Goal: Task Accomplishment & Management: Complete application form

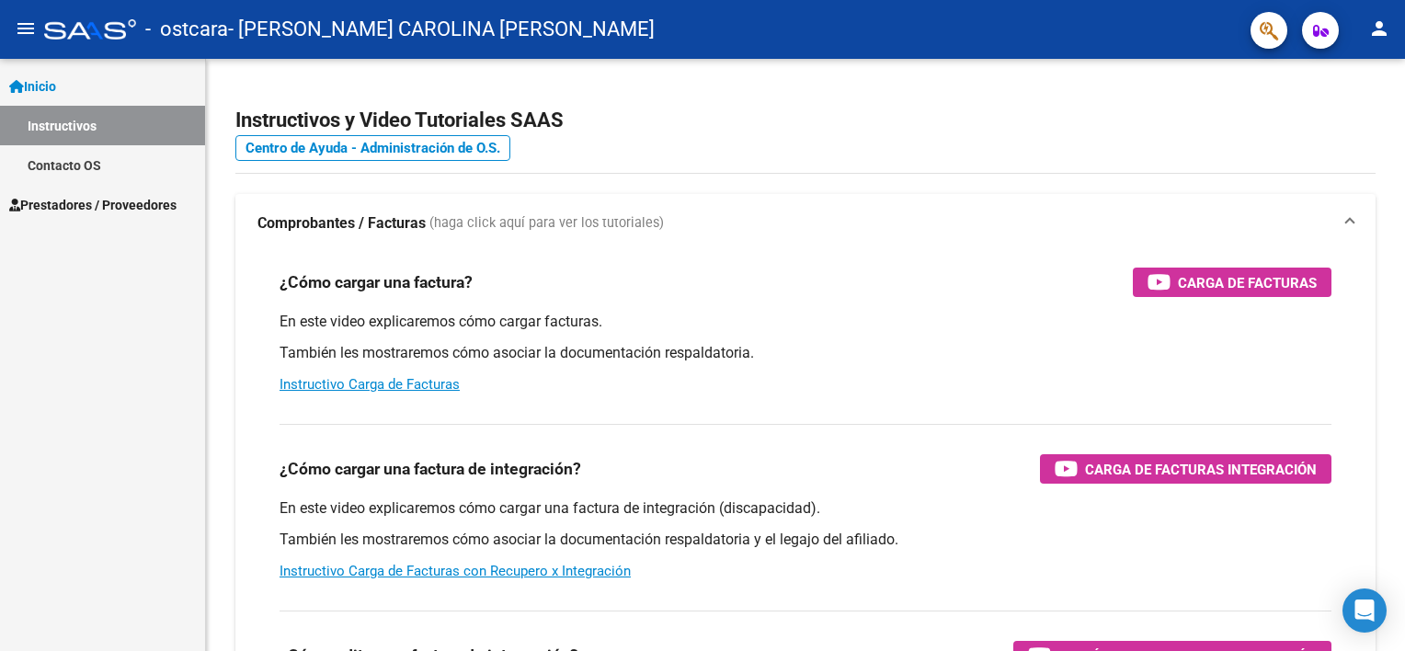
click at [159, 211] on span "Prestadores / Proveedores" at bounding box center [92, 205] width 167 height 20
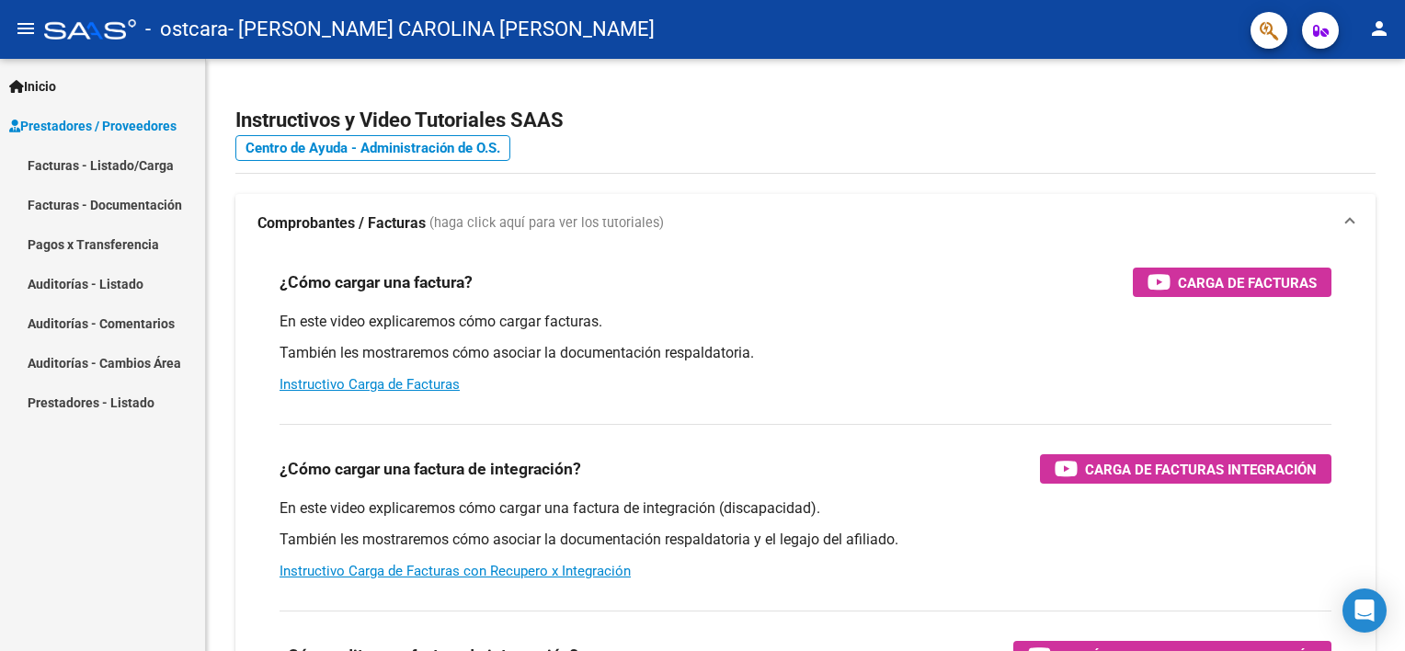
click at [120, 164] on link "Facturas - Listado/Carga" at bounding box center [102, 165] width 205 height 40
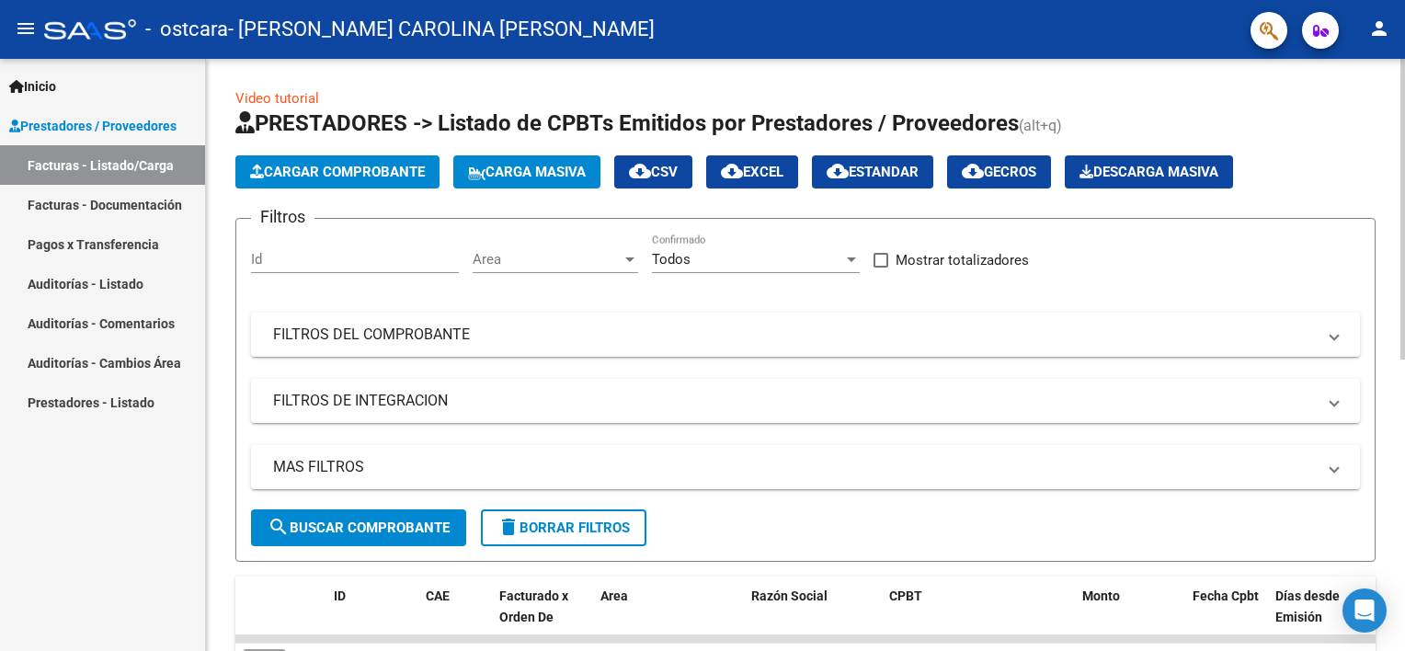
click at [351, 169] on span "Cargar Comprobante" at bounding box center [337, 172] width 175 height 17
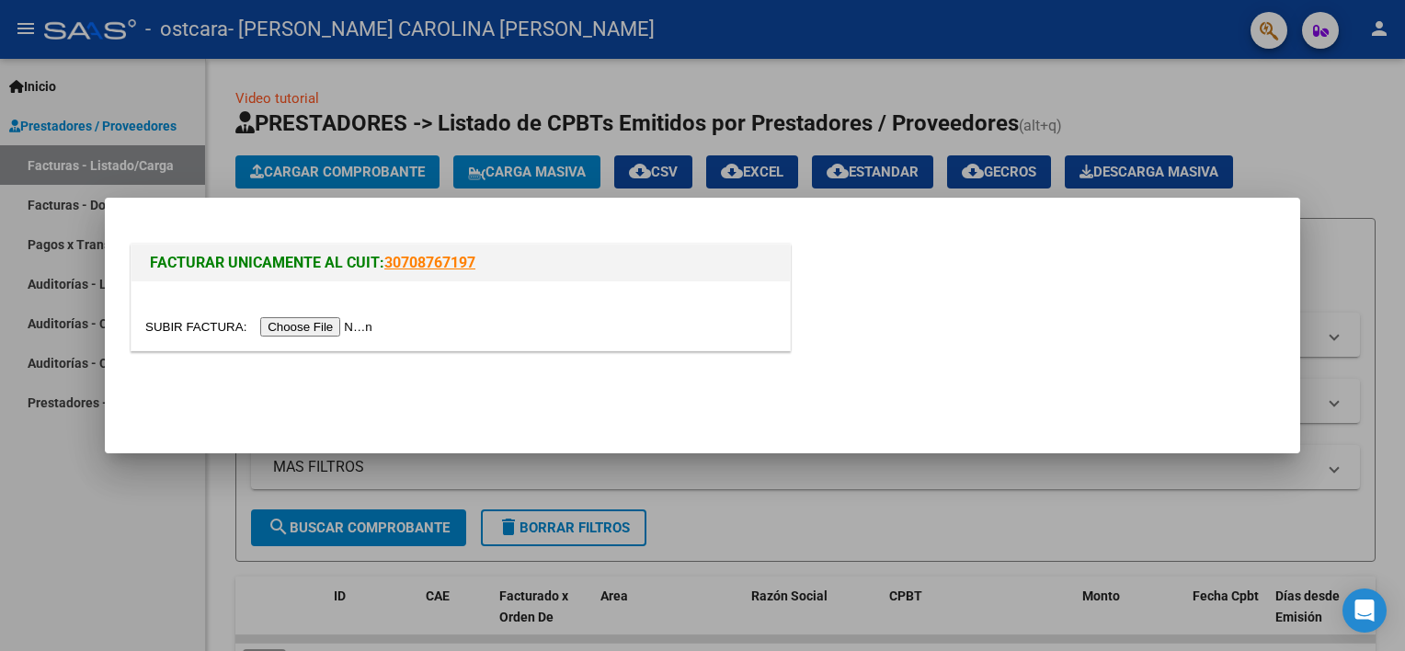
click at [308, 323] on input "file" at bounding box center [261, 326] width 233 height 19
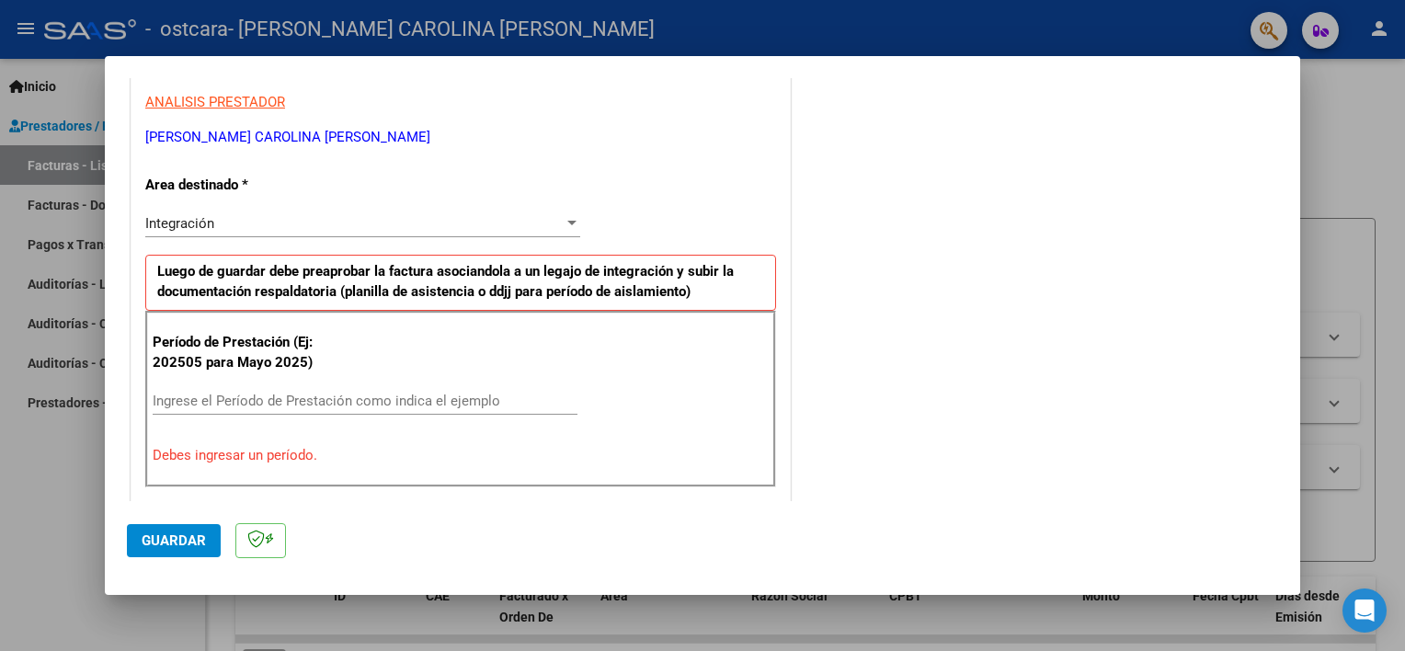
scroll to position [368, 0]
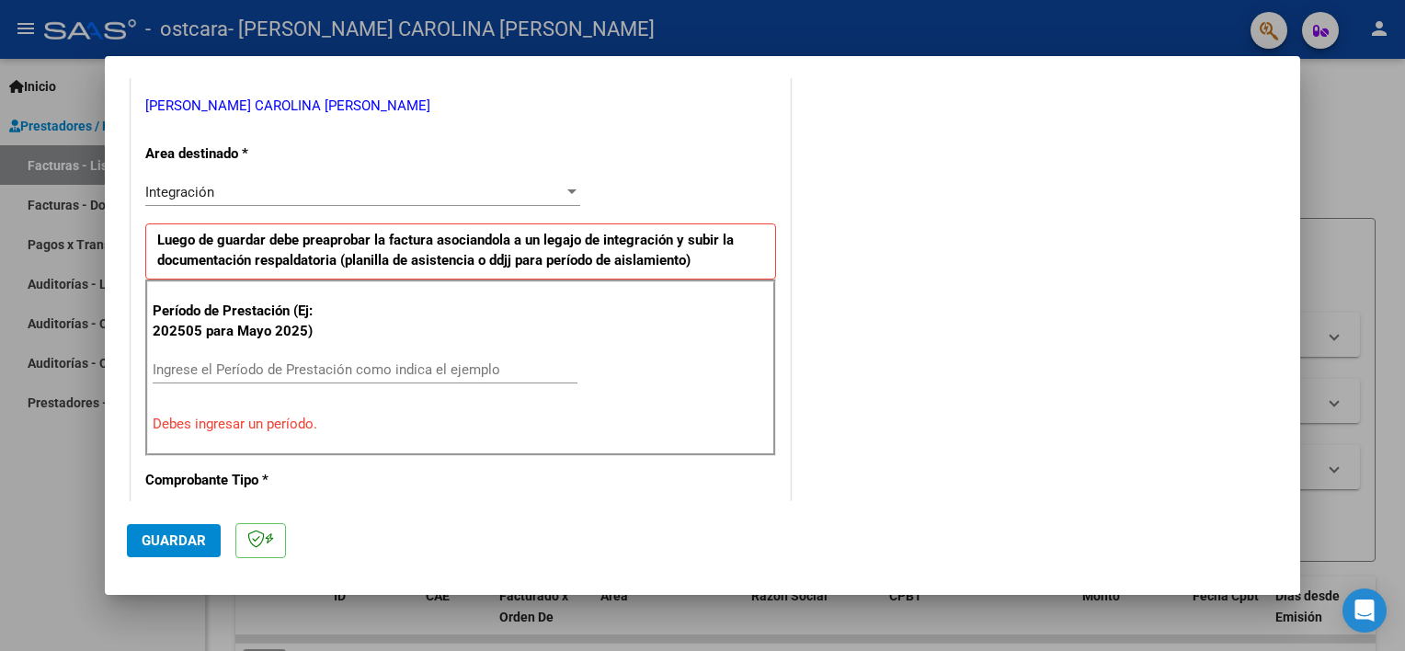
click at [309, 361] on input "Ingrese el Período de Prestación como indica el ejemplo" at bounding box center [365, 369] width 425 height 17
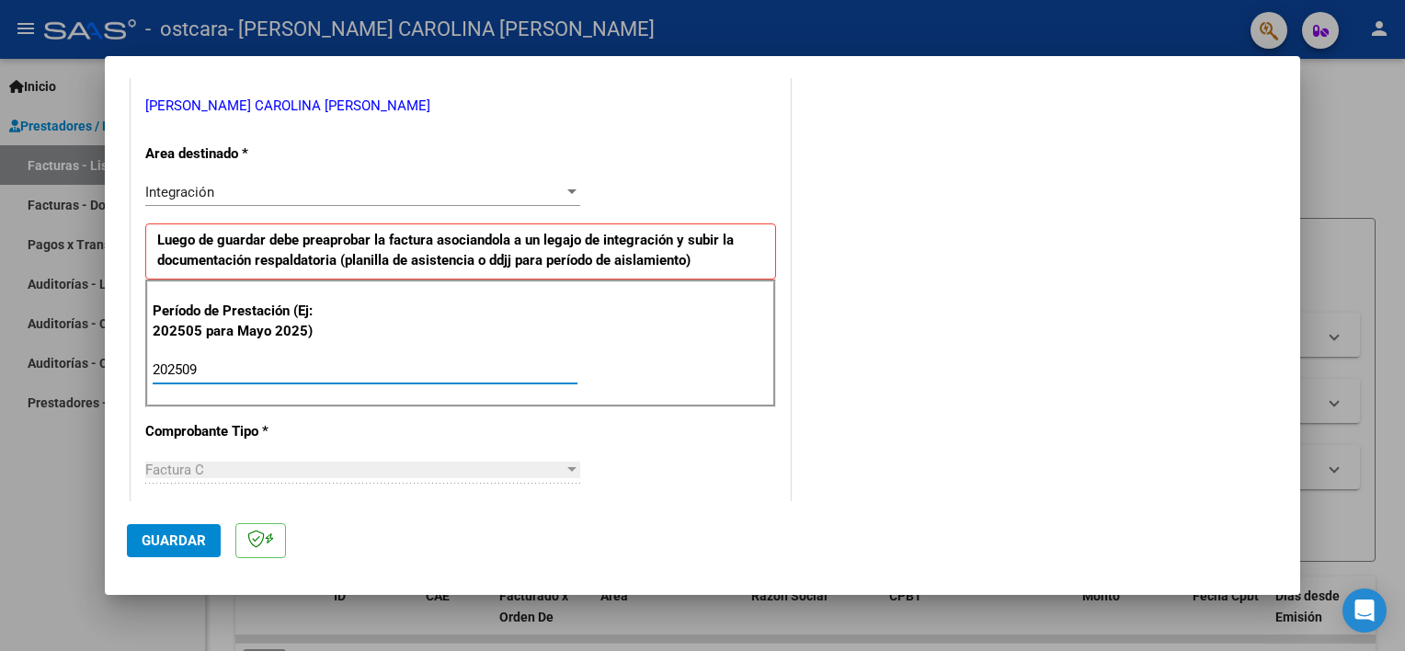
type input "202509"
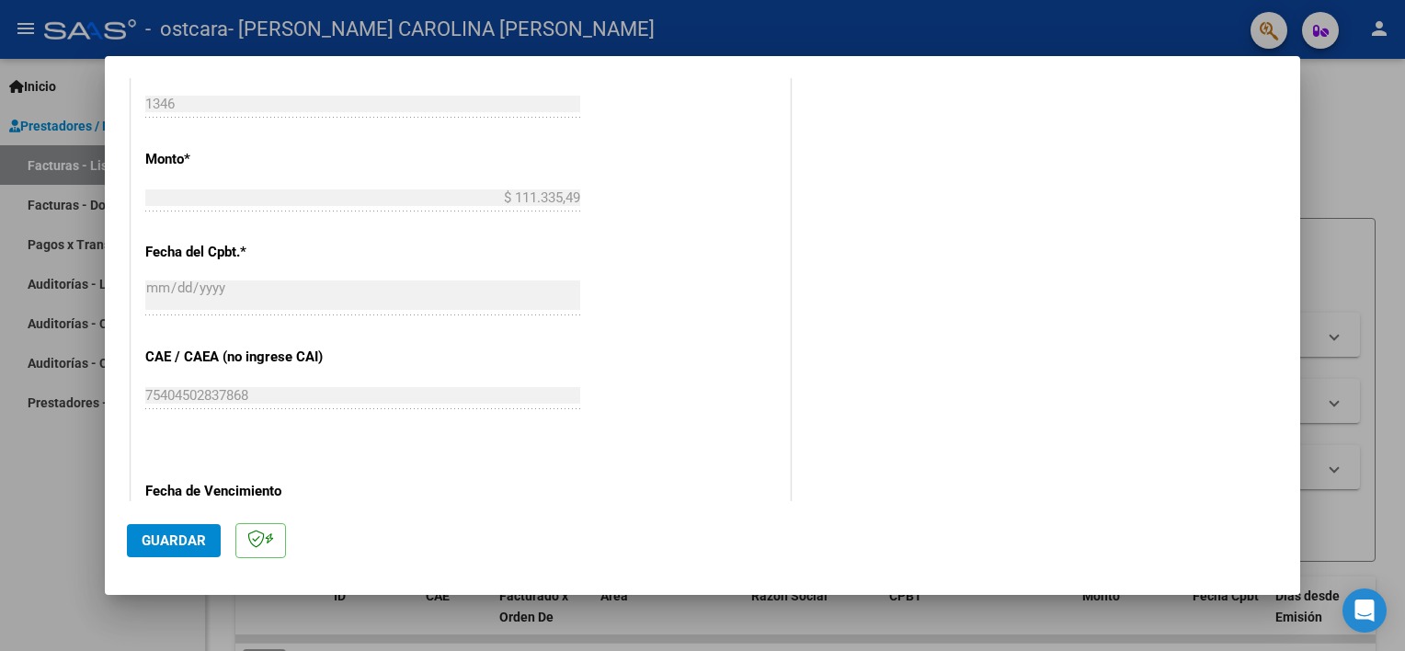
scroll to position [1011, 0]
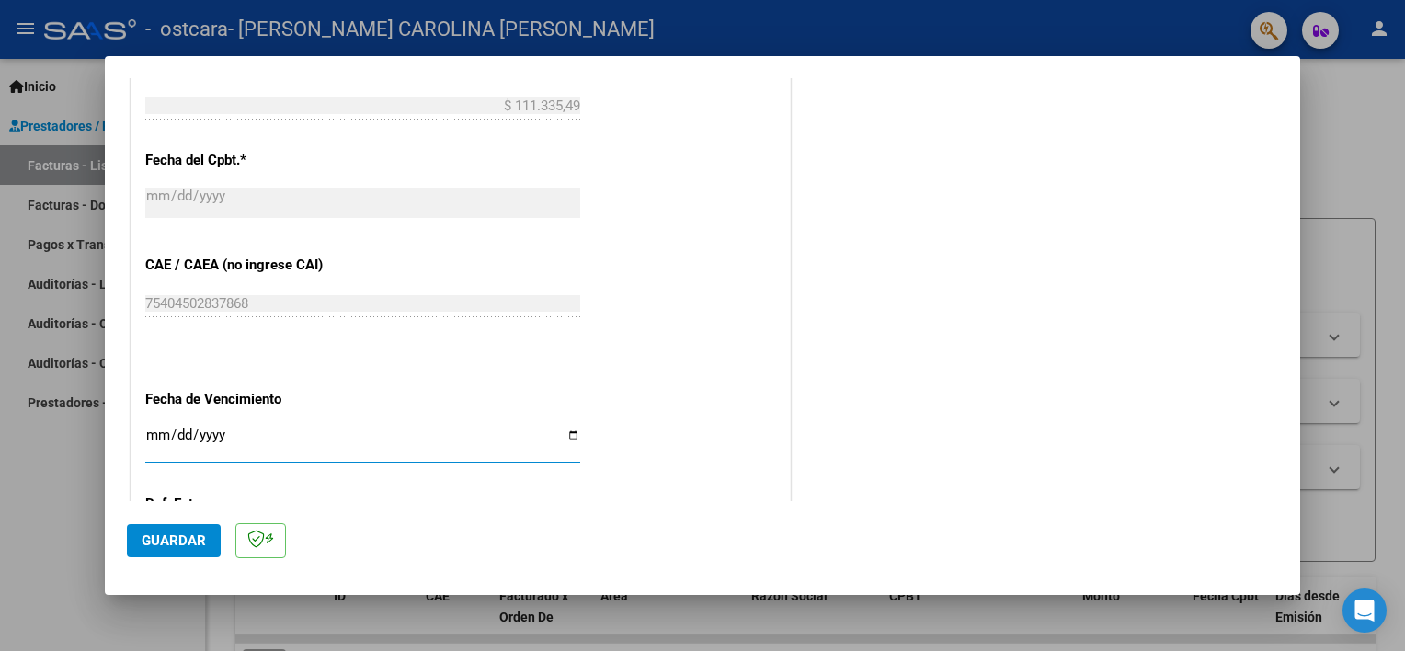
click at [570, 432] on input "Ingresar la fecha" at bounding box center [362, 441] width 435 height 29
click at [568, 434] on input "[DATE]" at bounding box center [362, 441] width 435 height 29
type input "[DATE]"
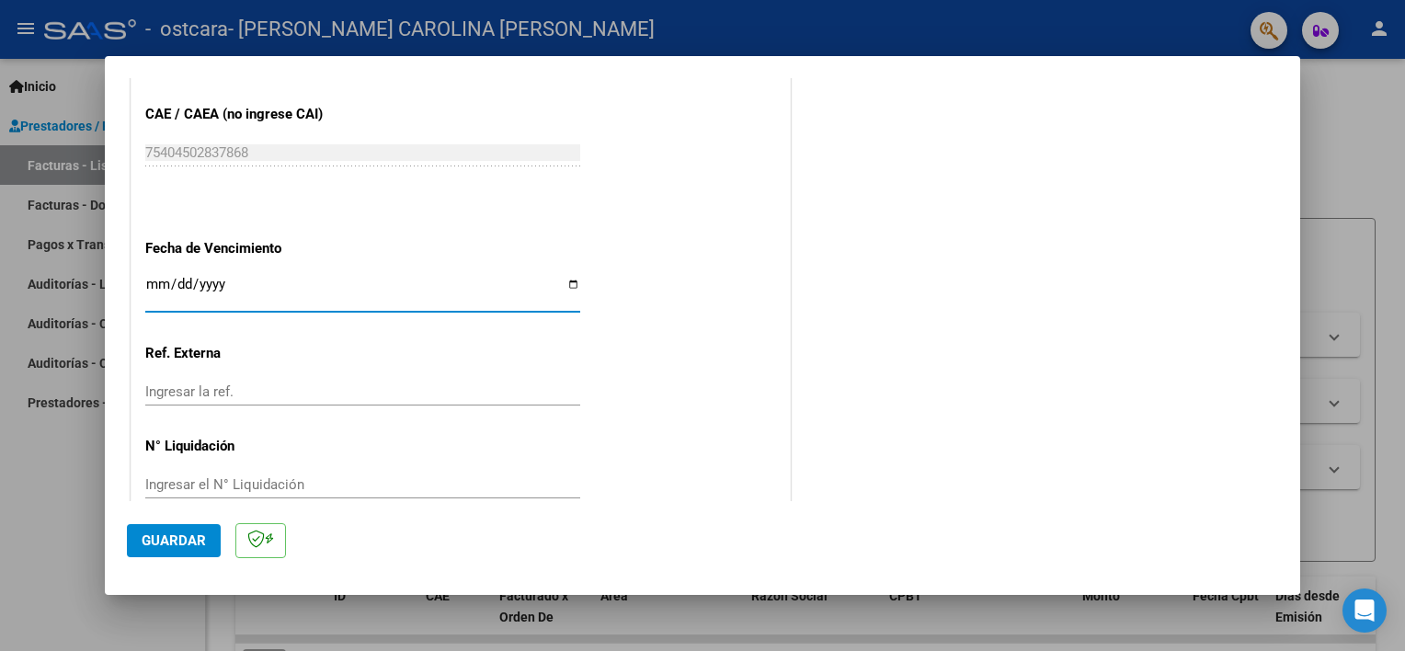
scroll to position [1192, 0]
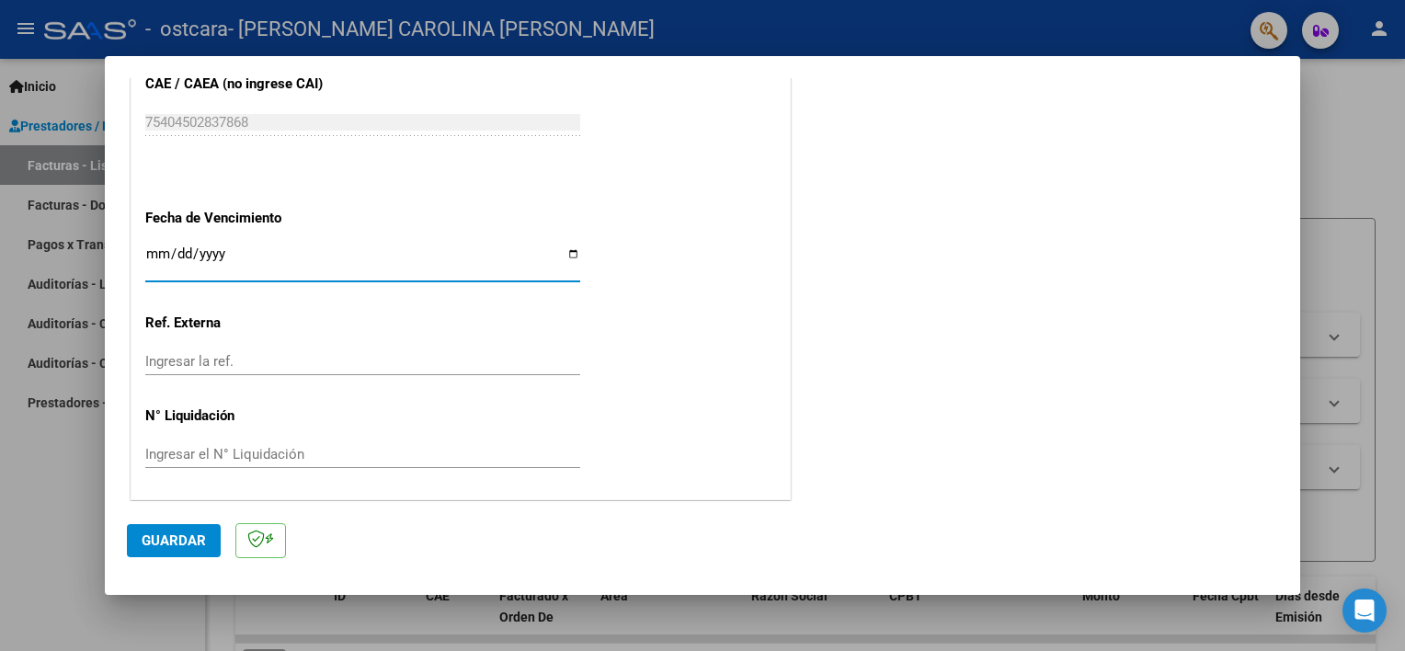
click at [183, 544] on span "Guardar" at bounding box center [174, 540] width 64 height 17
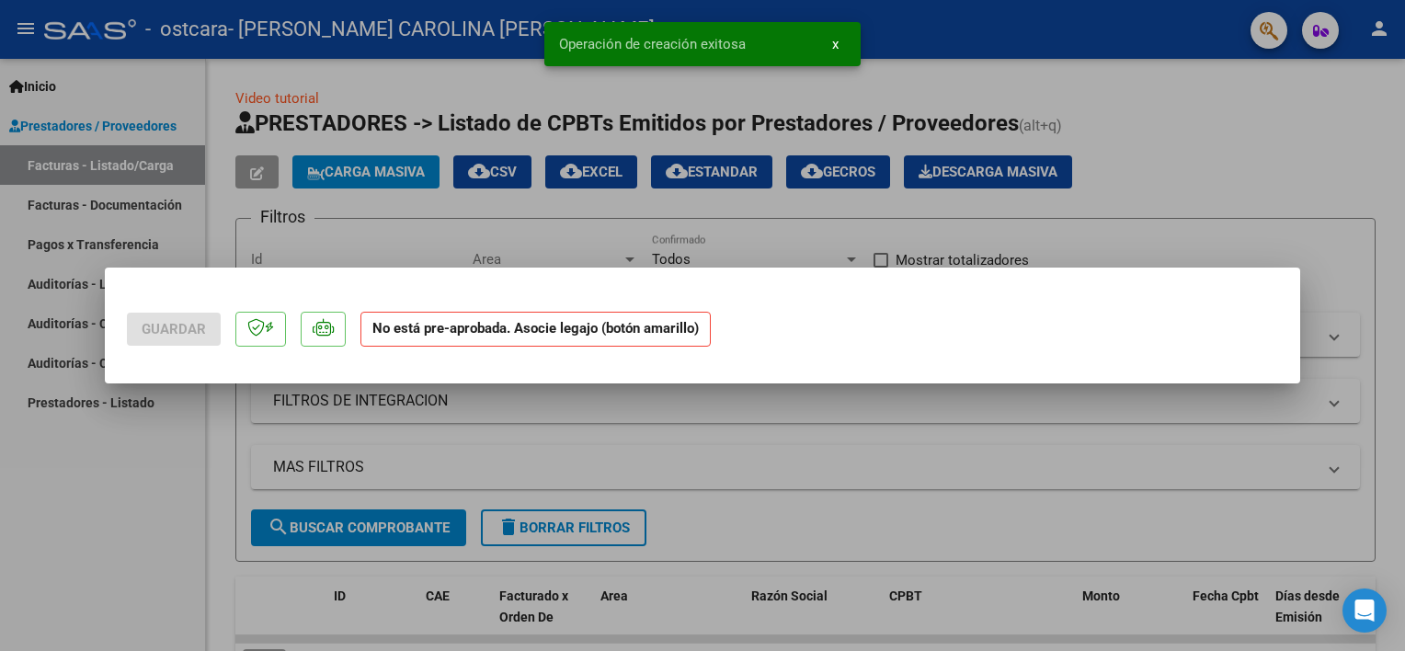
scroll to position [0, 0]
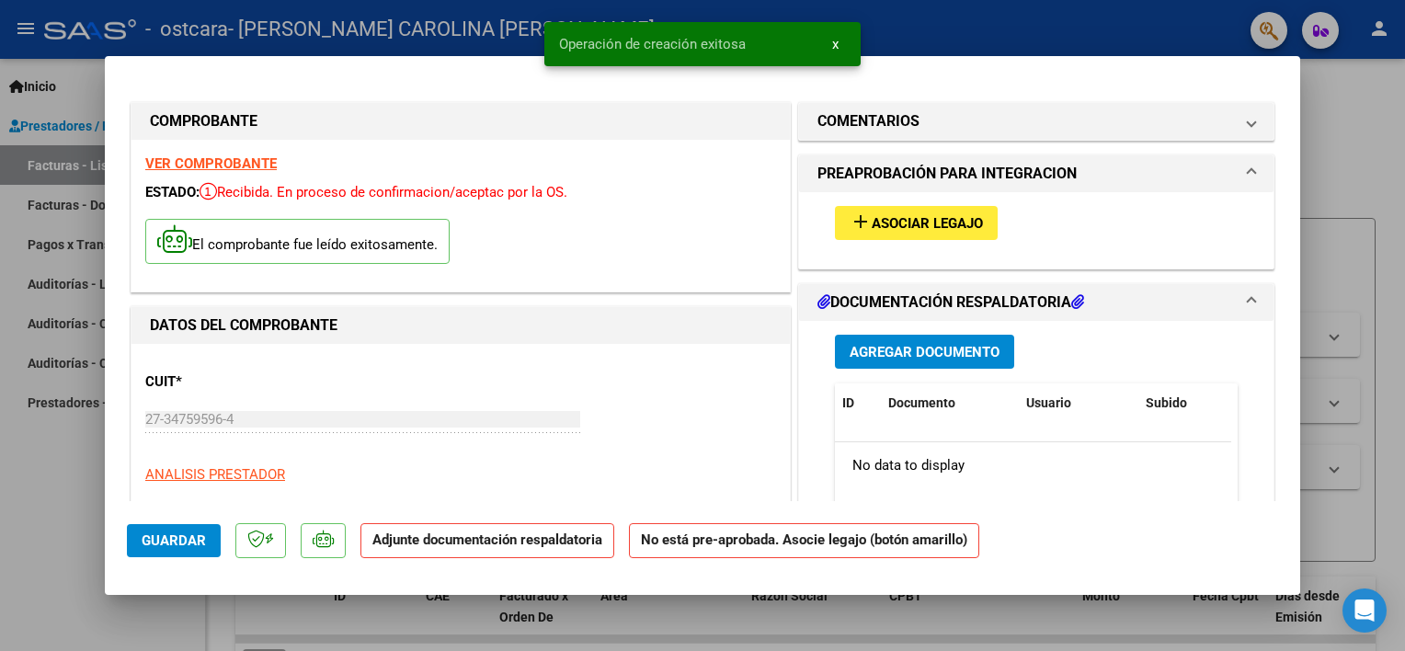
click at [919, 230] on span "Asociar Legajo" at bounding box center [926, 223] width 111 height 17
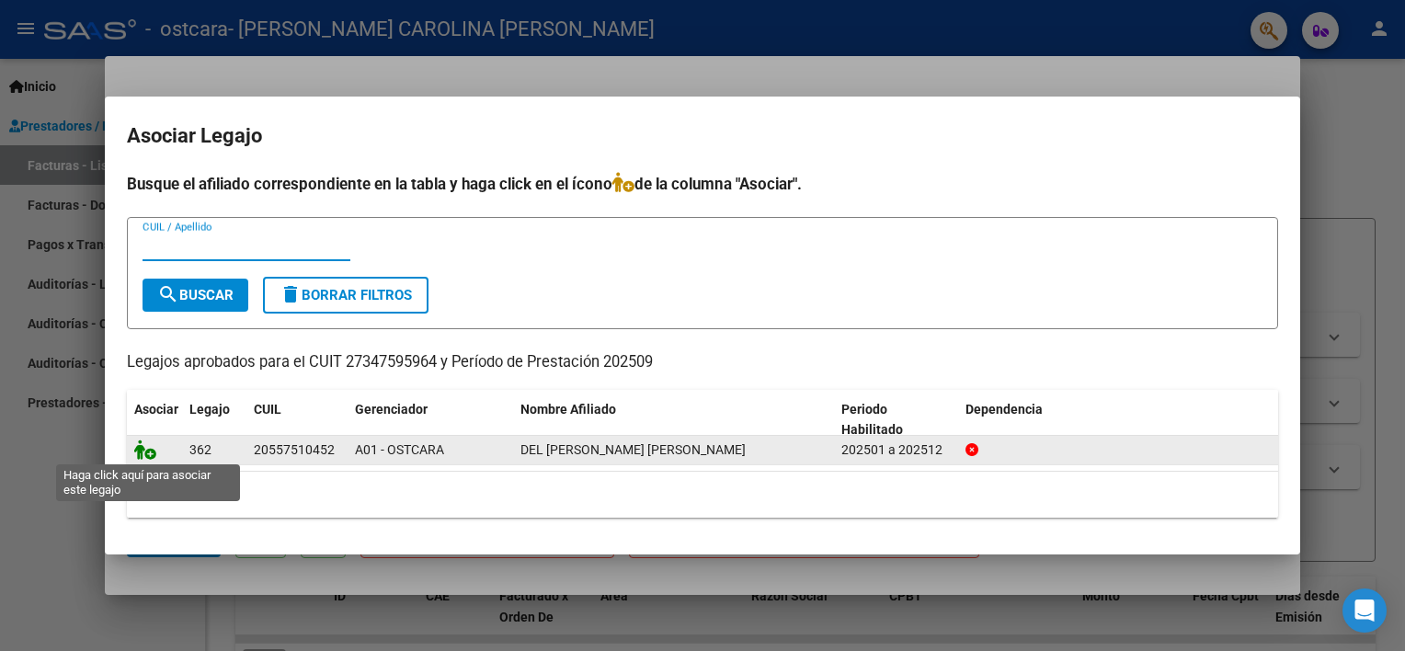
click at [148, 446] on icon at bounding box center [145, 449] width 22 height 20
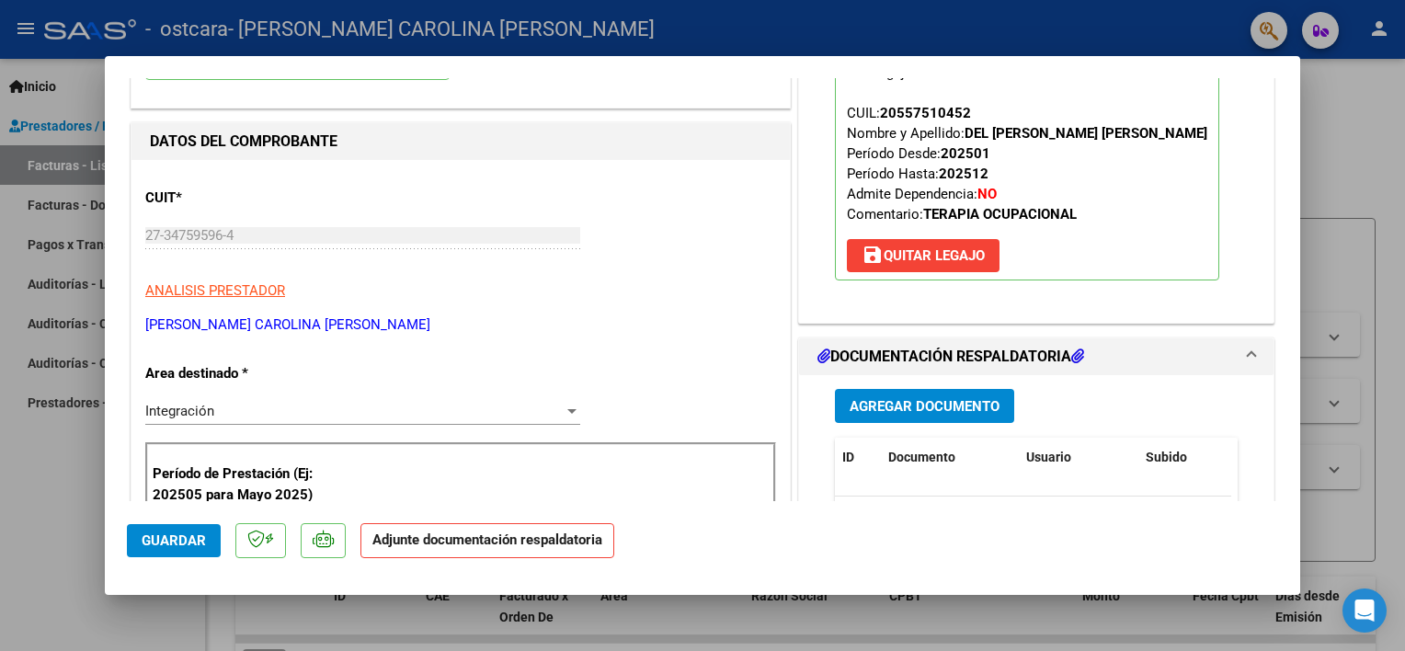
scroll to position [276, 0]
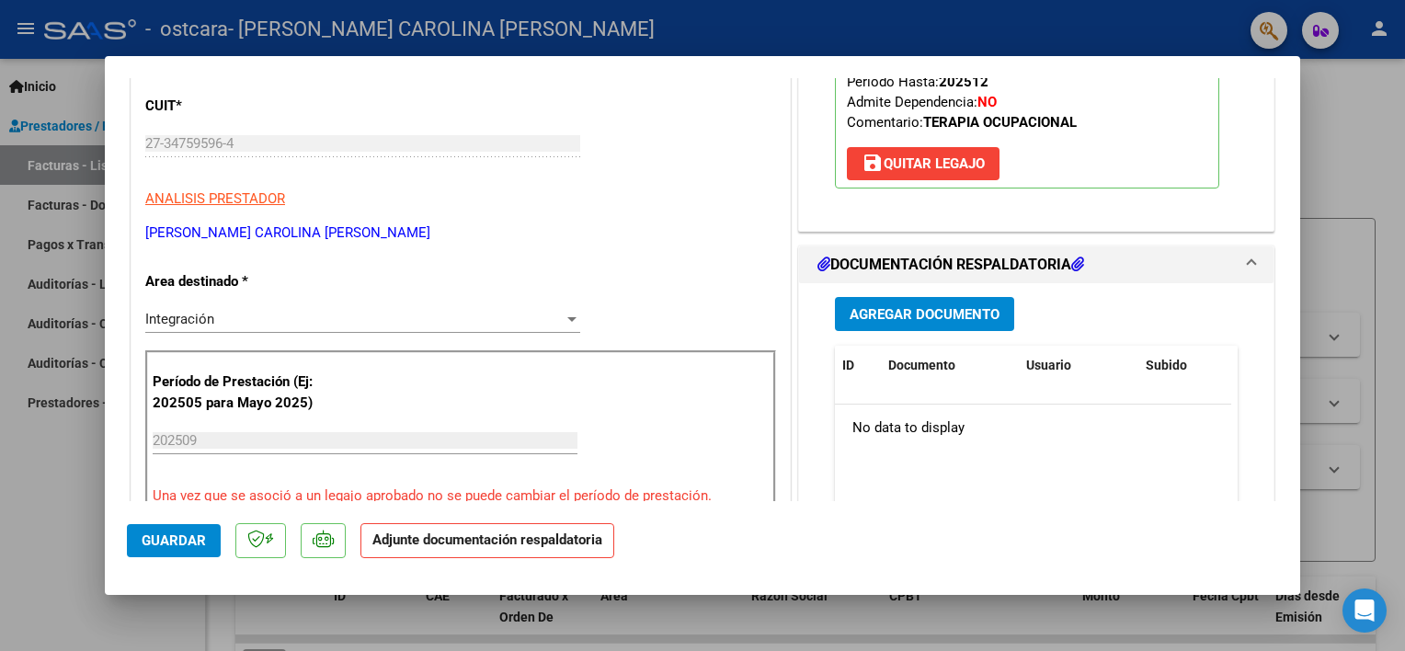
click at [927, 314] on span "Agregar Documento" at bounding box center [924, 314] width 150 height 17
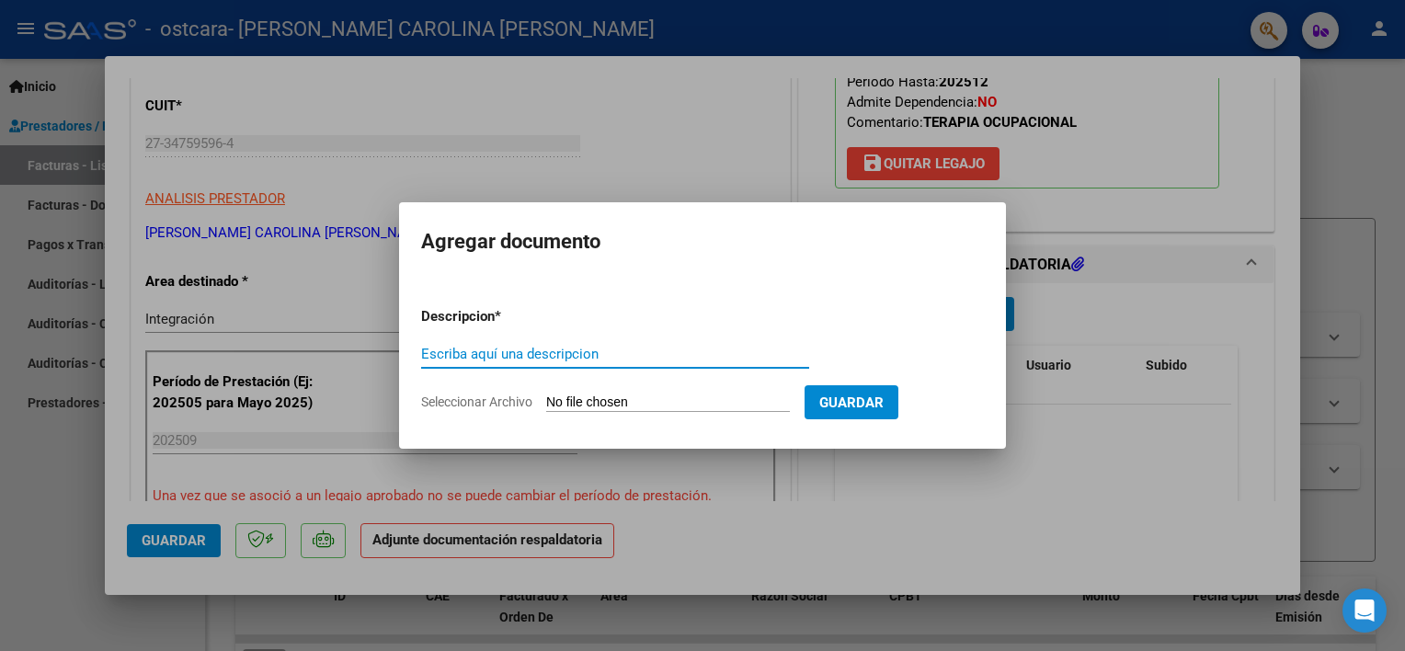
click at [577, 358] on input "Escriba aquí una descripcion" at bounding box center [615, 354] width 388 height 17
type input "planilla asistencia"
click at [693, 401] on input "Seleccionar Archivo" at bounding box center [668, 402] width 244 height 17
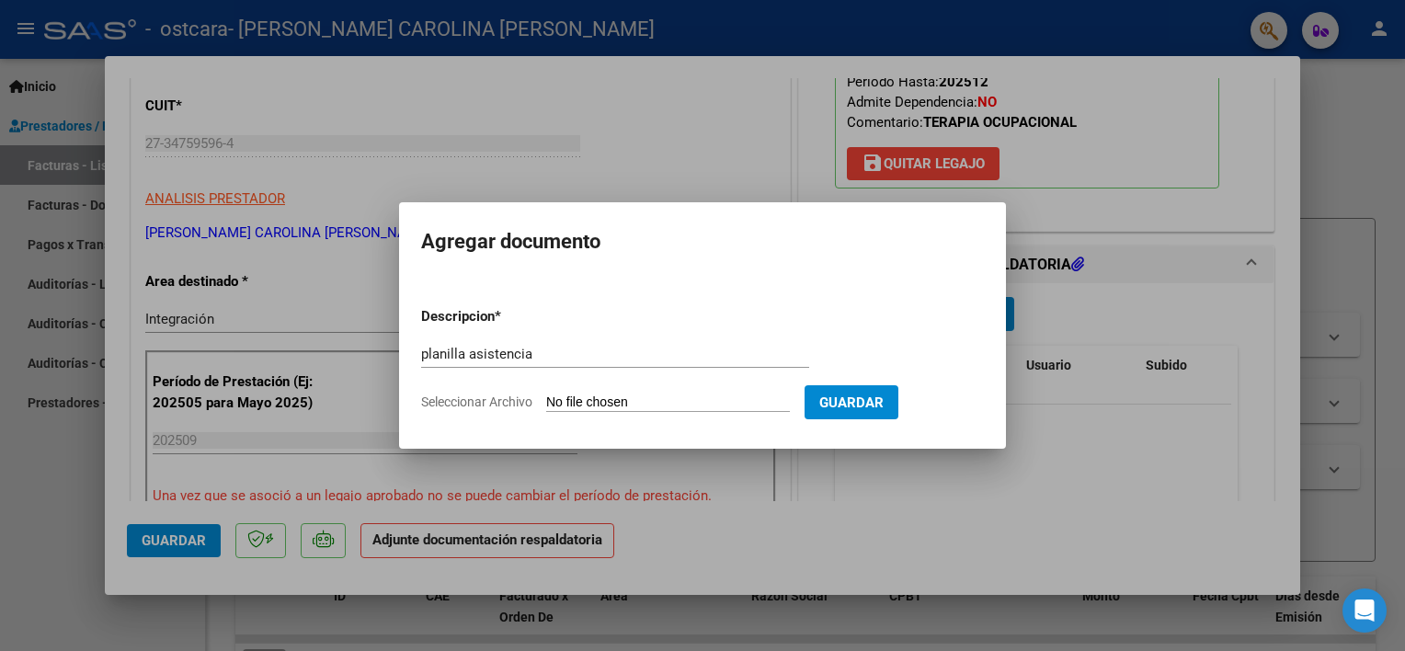
click at [609, 403] on input "Seleccionar Archivo" at bounding box center [668, 402] width 244 height 17
type input "C:\fakepath\del [PERSON_NAME] septiembre.pdf"
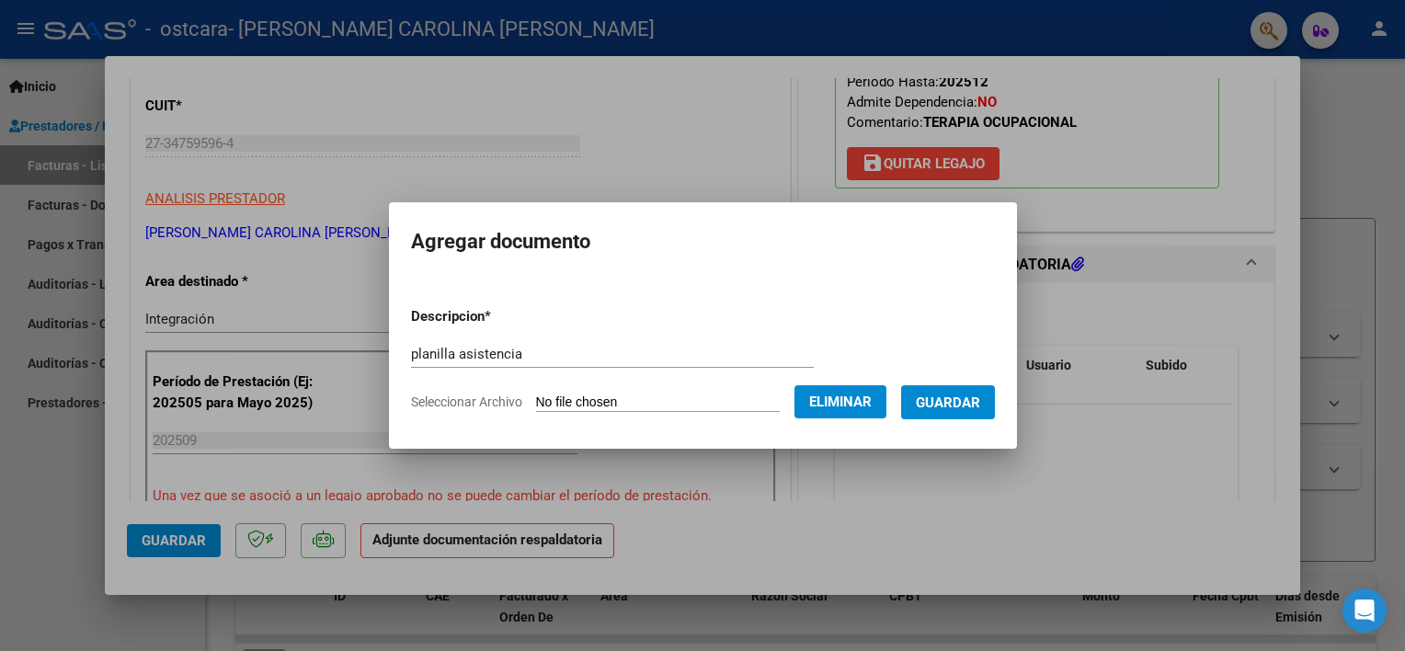
click at [967, 399] on span "Guardar" at bounding box center [948, 402] width 64 height 17
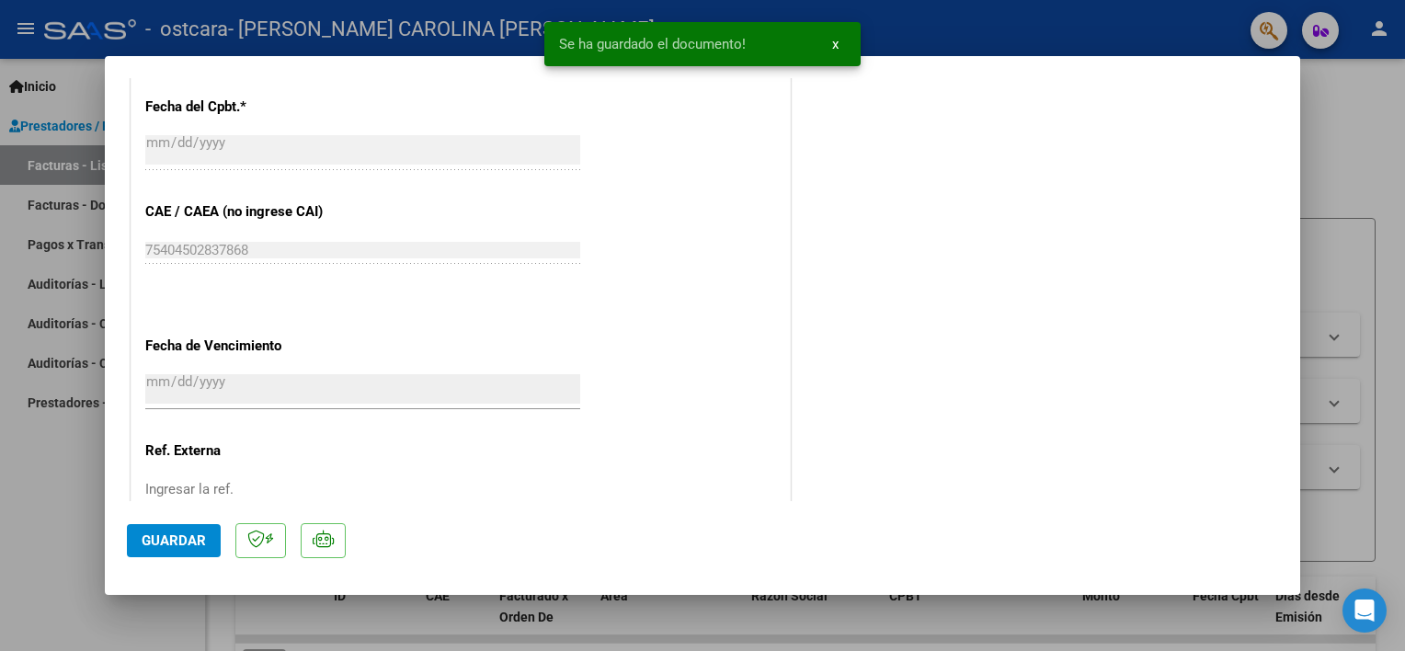
scroll to position [1103, 0]
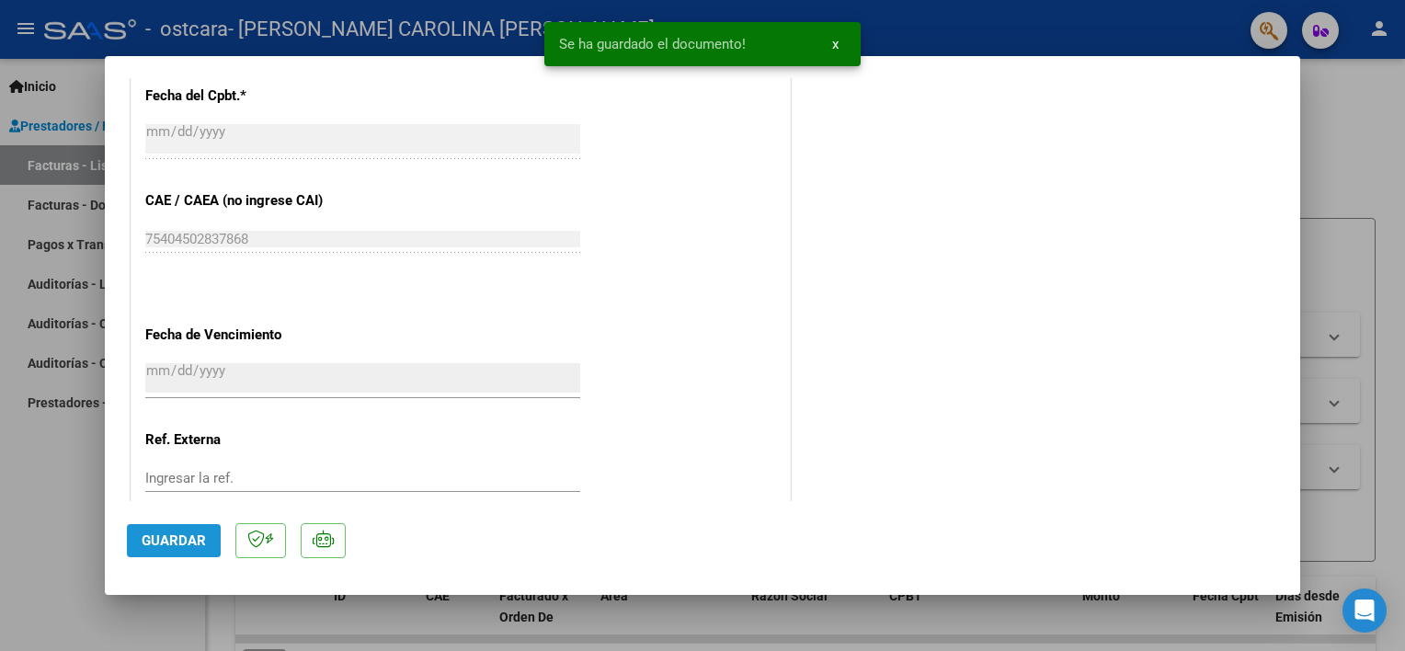
click at [178, 534] on span "Guardar" at bounding box center [174, 540] width 64 height 17
click at [33, 446] on div at bounding box center [702, 325] width 1405 height 651
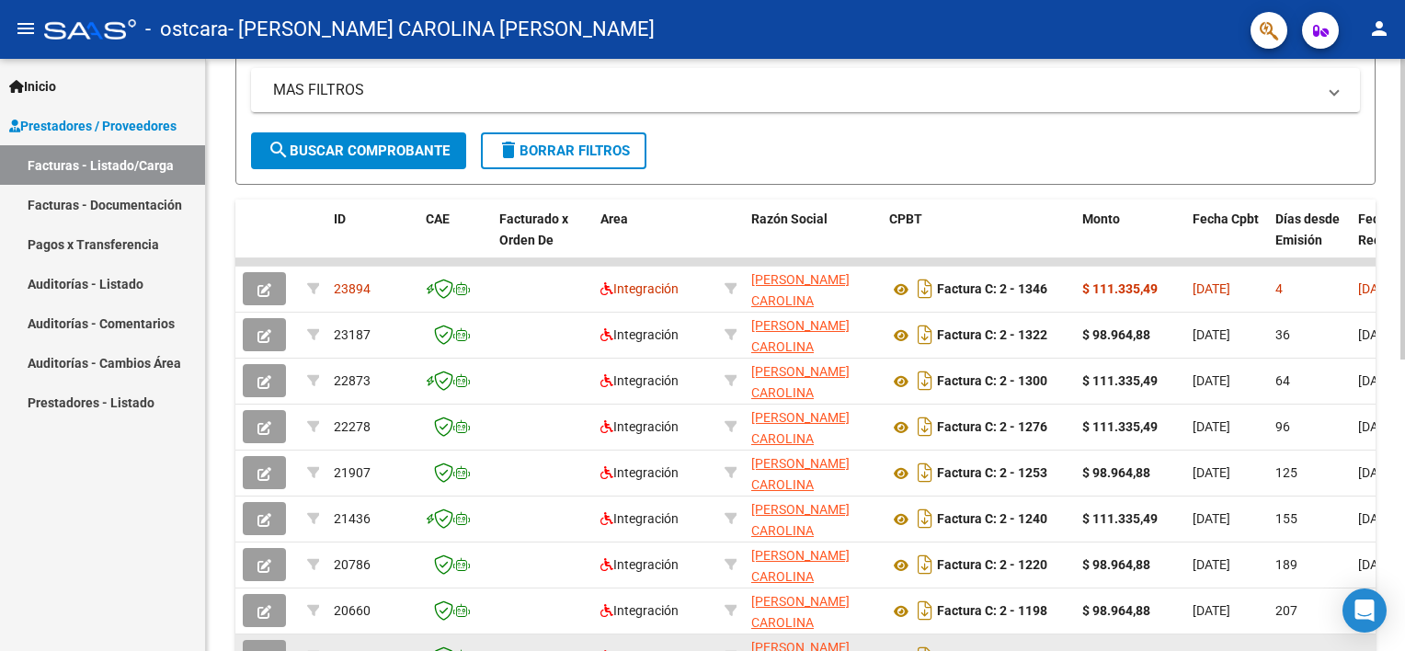
scroll to position [368, 0]
